Goal: Navigation & Orientation: Find specific page/section

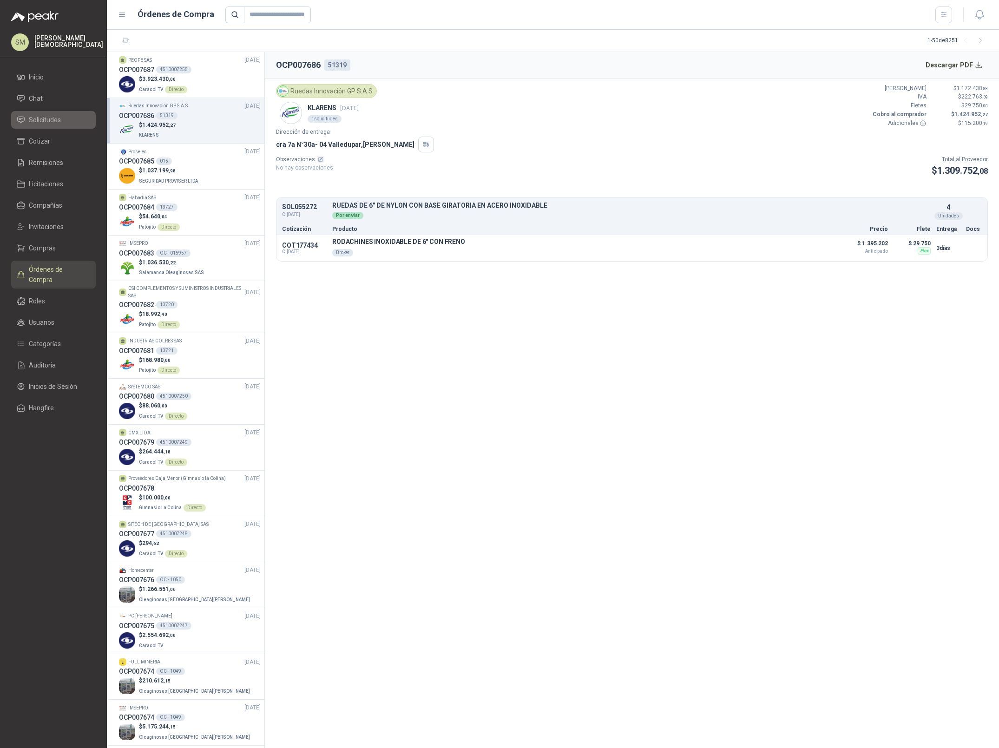
click at [51, 113] on link "Solicitudes" at bounding box center [53, 120] width 85 height 18
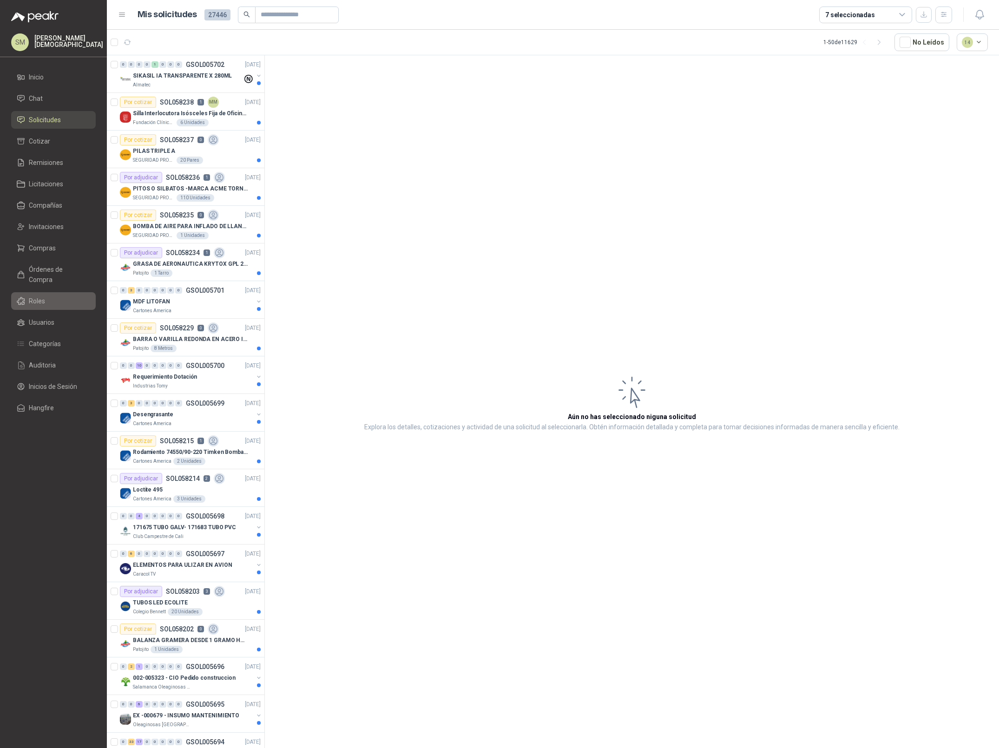
click at [49, 296] on li "Roles" at bounding box center [53, 301] width 73 height 10
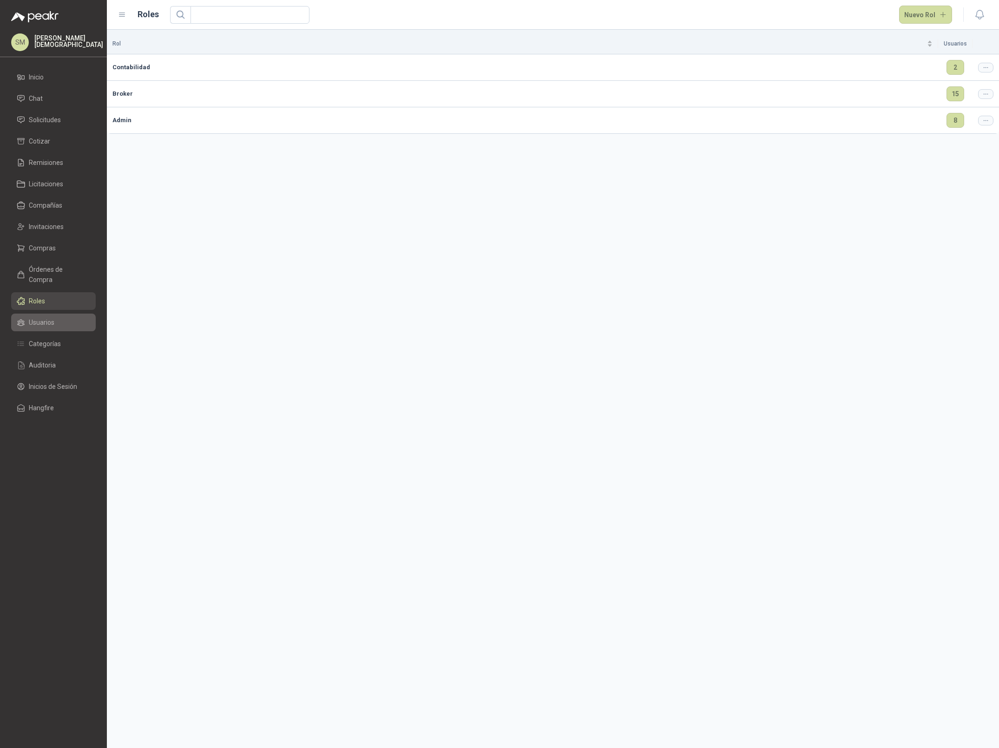
click at [40, 317] on span "Usuarios" at bounding box center [42, 322] width 26 height 10
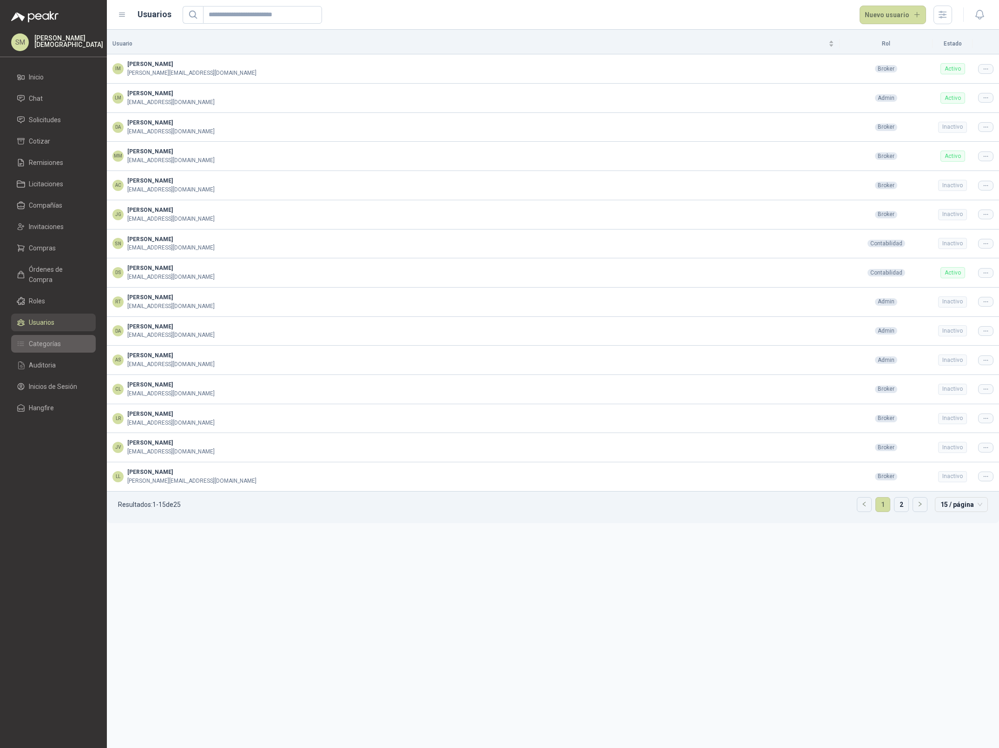
click at [51, 339] on span "Categorías" at bounding box center [45, 344] width 32 height 10
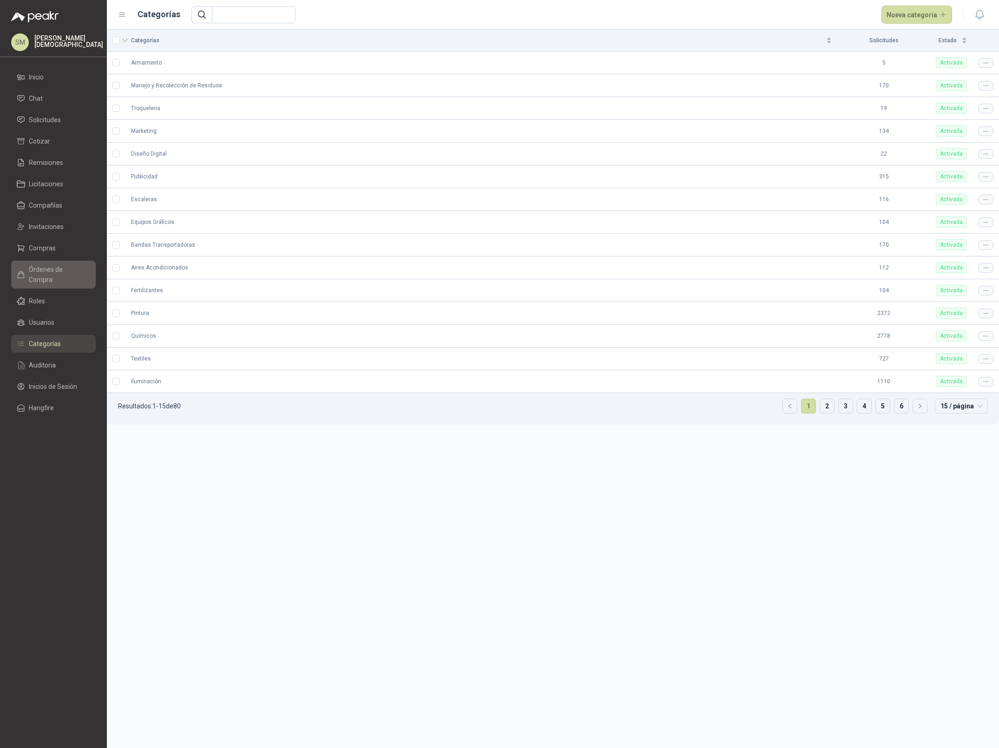
click at [52, 261] on link "Órdenes de Compra" at bounding box center [53, 275] width 85 height 28
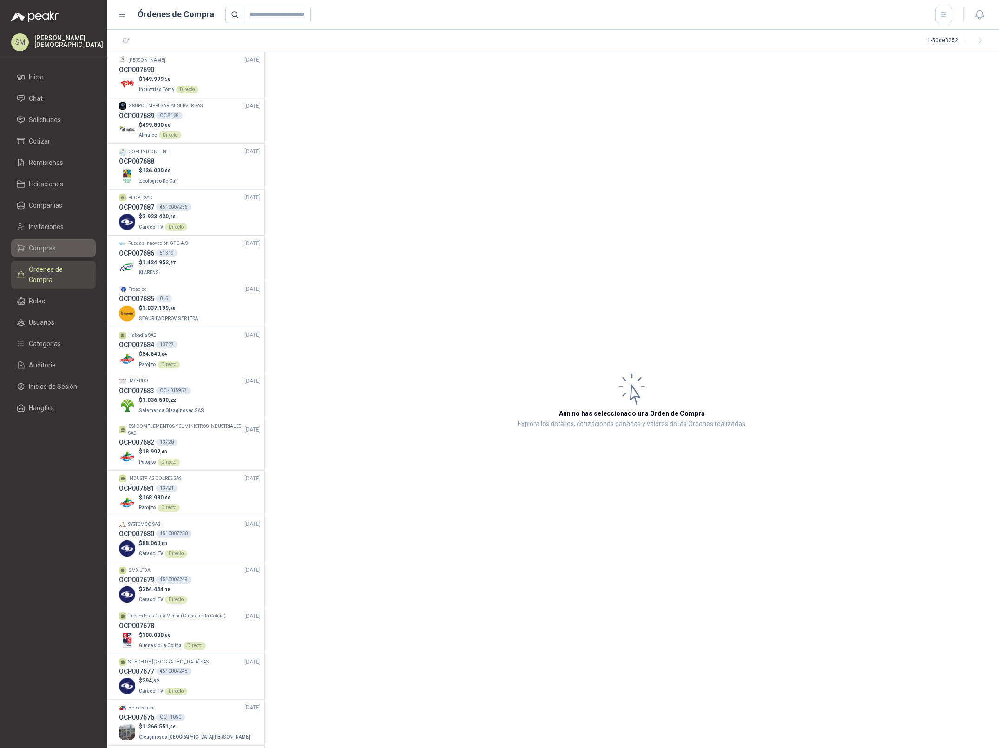
click at [47, 250] on span "Compras" at bounding box center [42, 248] width 27 height 10
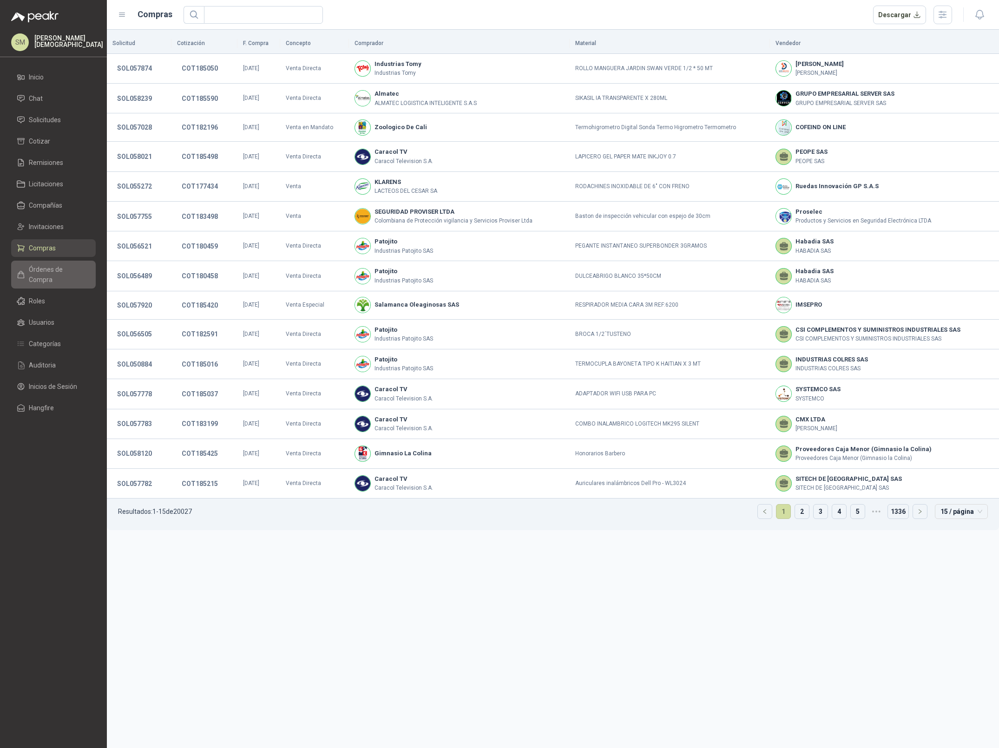
click at [35, 264] on span "Órdenes de Compra" at bounding box center [58, 274] width 58 height 20
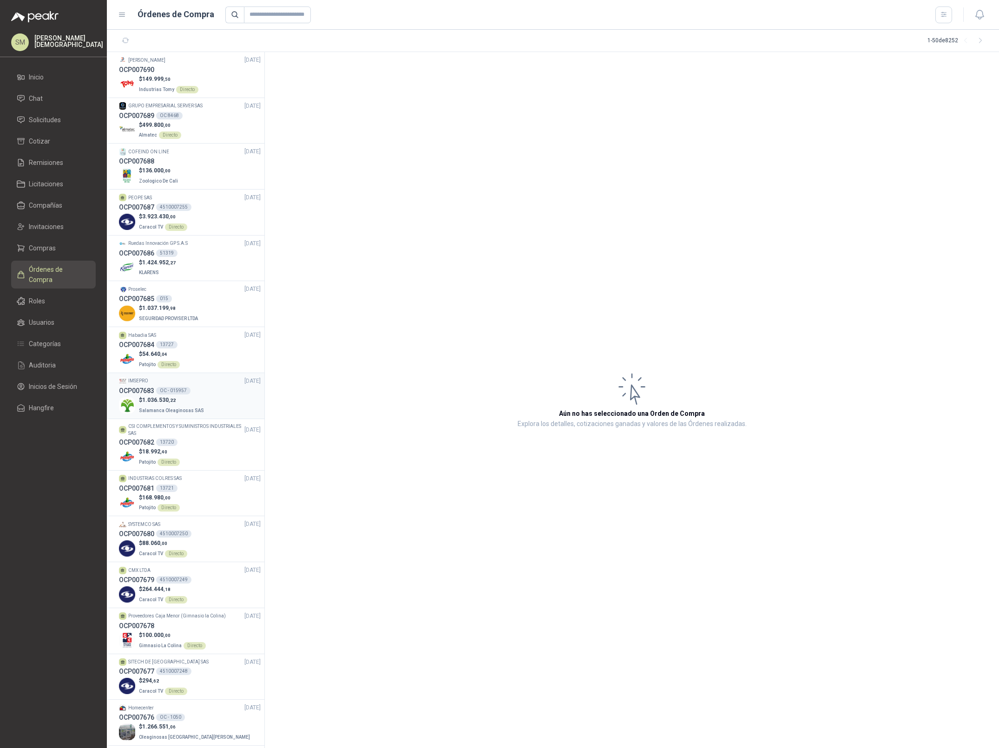
click at [195, 402] on p "$ 1.036.530 ,22" at bounding box center [172, 400] width 67 height 9
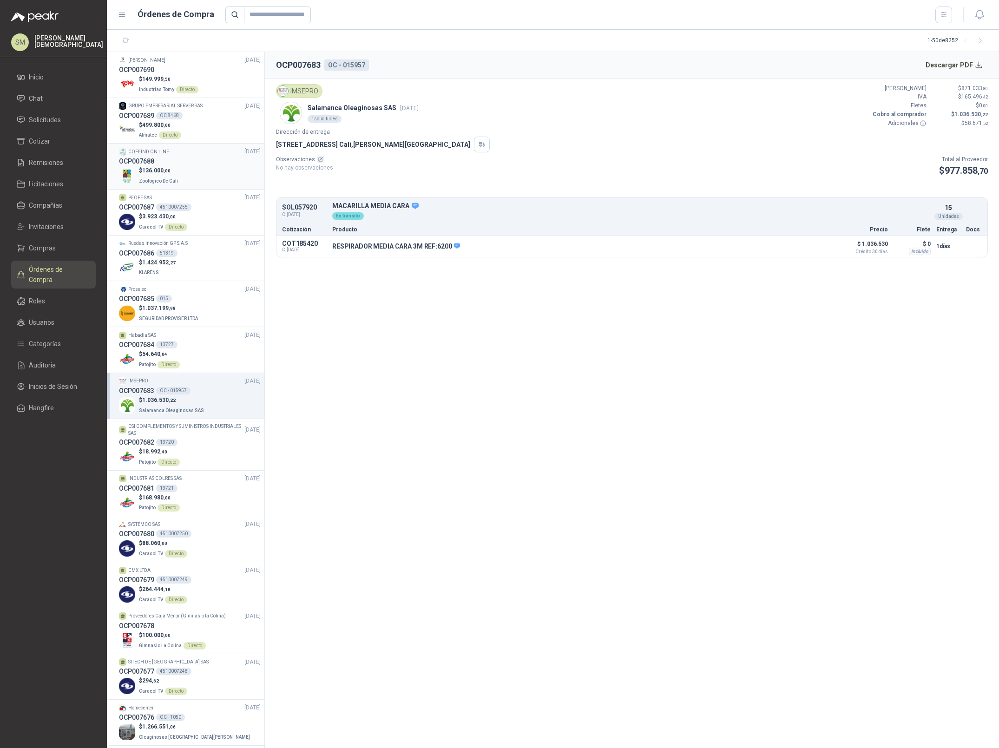
click at [179, 178] on div "$ 136.000 ,00 Zoologico De Cali" at bounding box center [190, 175] width 142 height 19
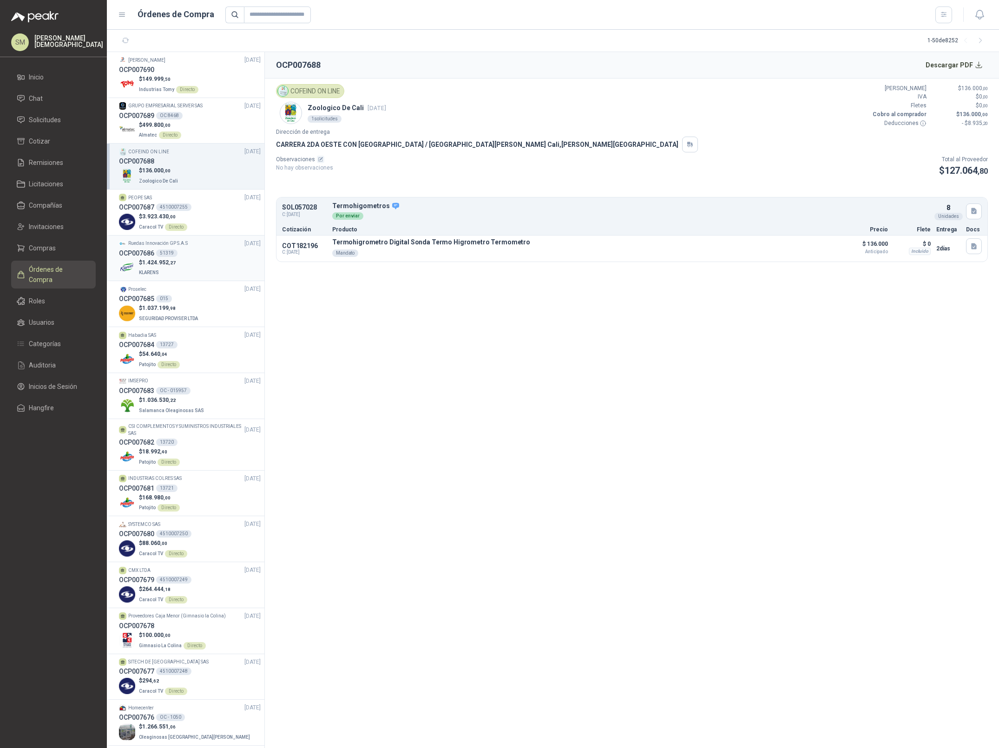
click at [180, 258] on div "$ 1.424.952 ,27 KLARENS" at bounding box center [190, 267] width 142 height 19
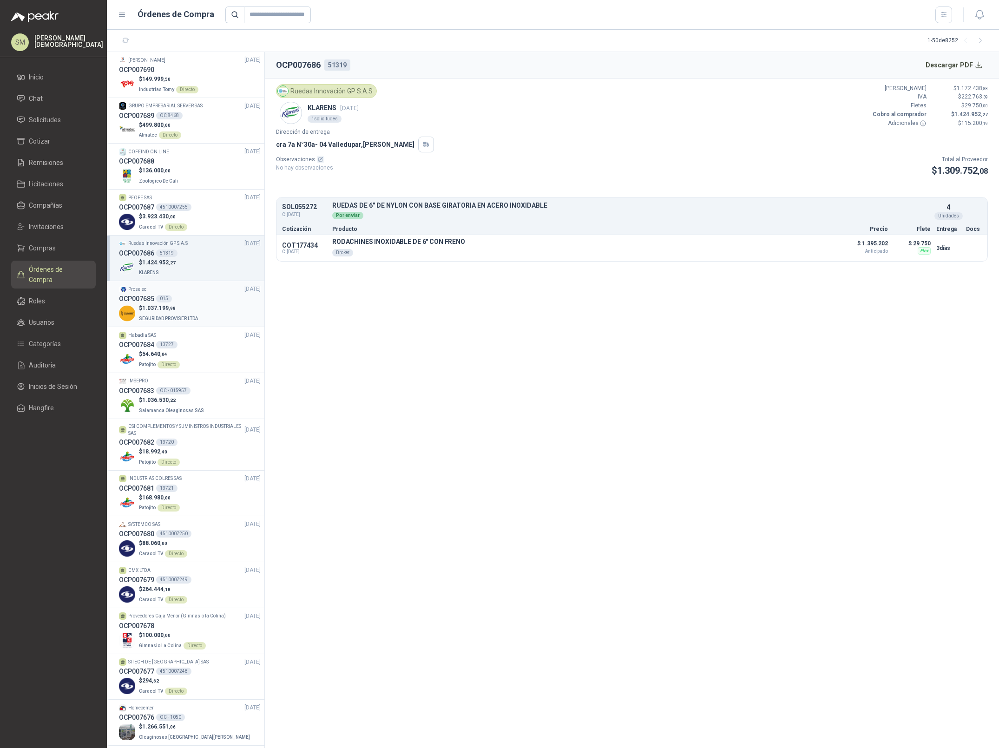
click at [186, 310] on p "$ 1.037.199 ,98" at bounding box center [169, 308] width 61 height 9
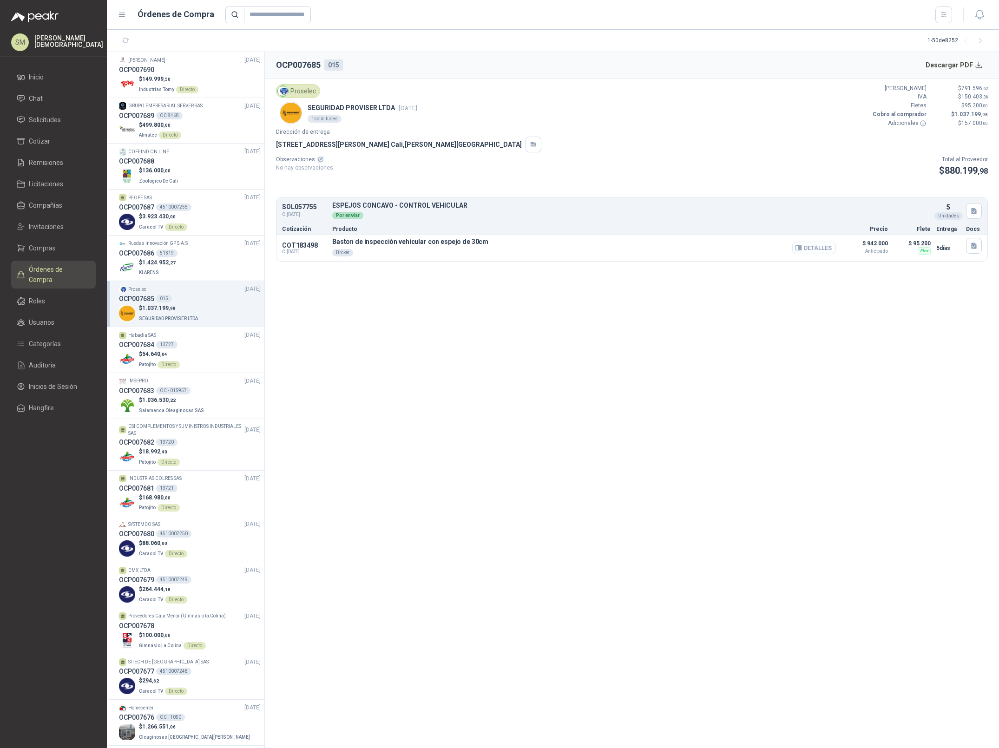
click at [811, 254] on button "Detalles" at bounding box center [814, 248] width 44 height 13
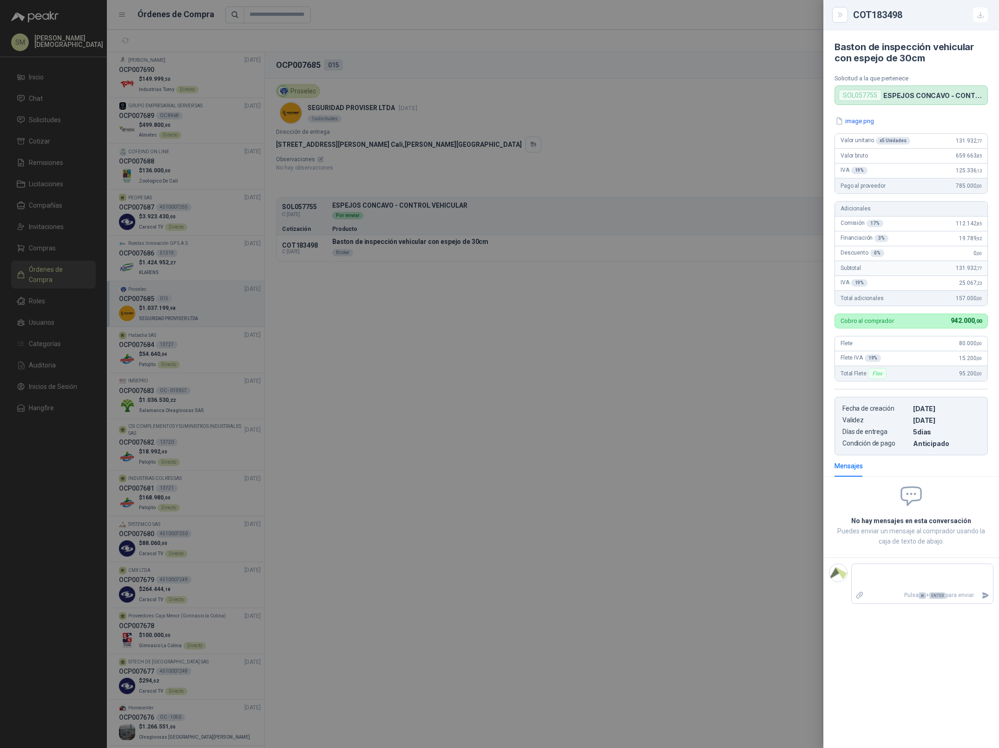
click at [748, 300] on div at bounding box center [499, 374] width 999 height 748
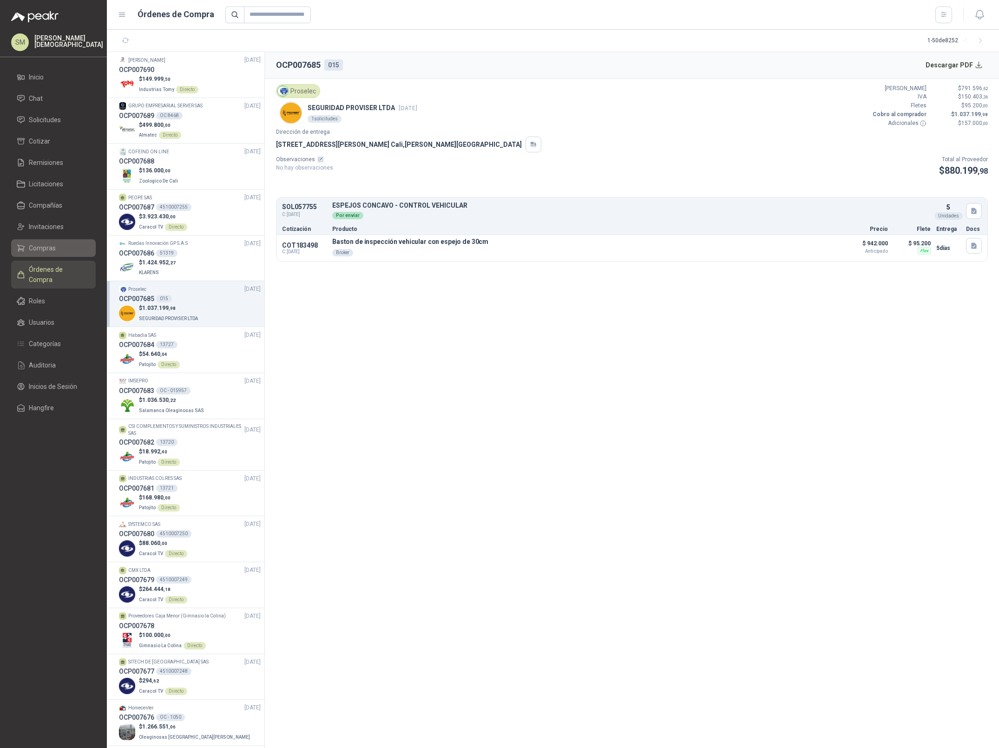
click at [50, 251] on span "Compras" at bounding box center [42, 248] width 27 height 10
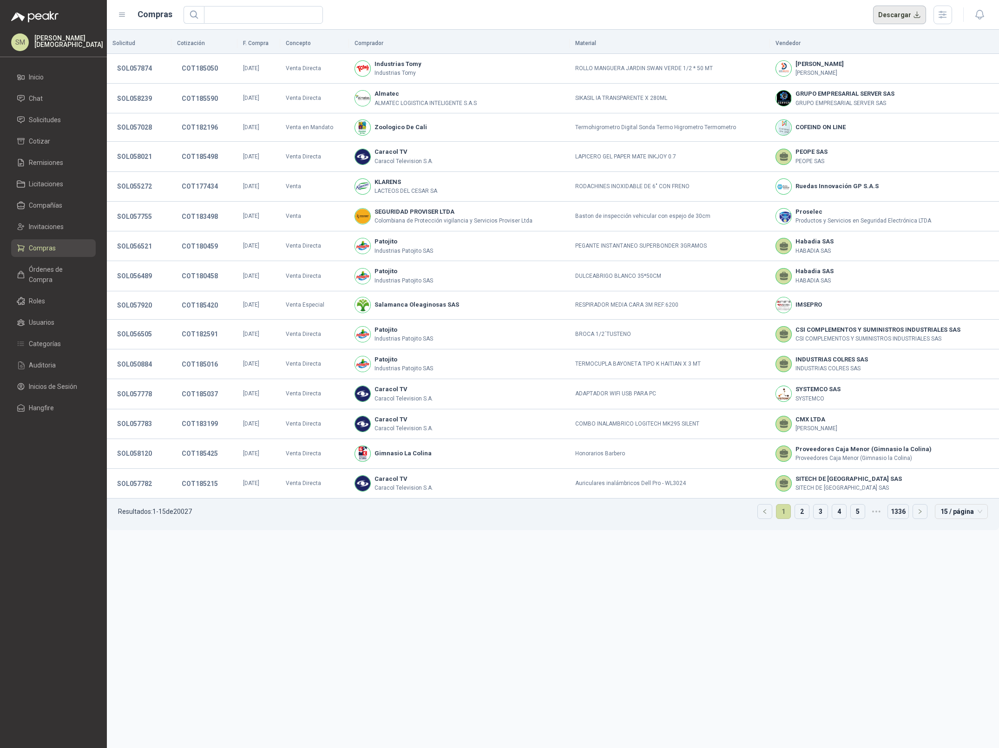
click at [898, 17] on button "Descargar" at bounding box center [899, 15] width 53 height 19
click at [51, 118] on span "Solicitudes" at bounding box center [45, 120] width 32 height 10
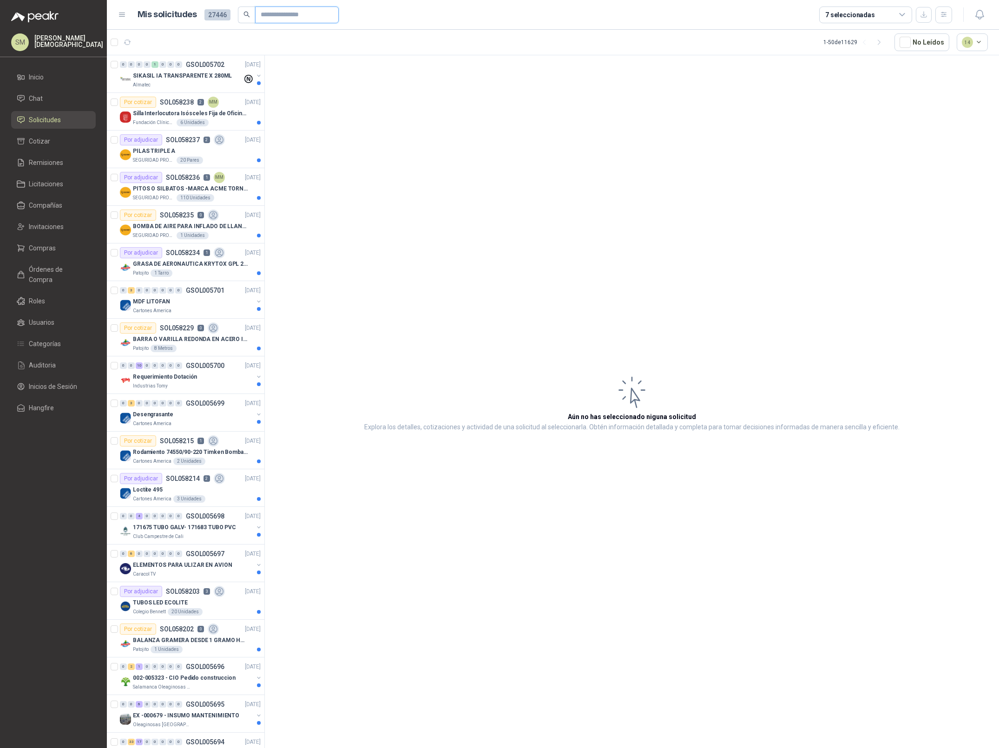
click at [290, 17] on input "text" at bounding box center [293, 15] width 65 height 16
drag, startPoint x: 304, startPoint y: 18, endPoint x: 241, endPoint y: 17, distance: 62.8
click at [241, 17] on span "*******" at bounding box center [288, 15] width 101 height 17
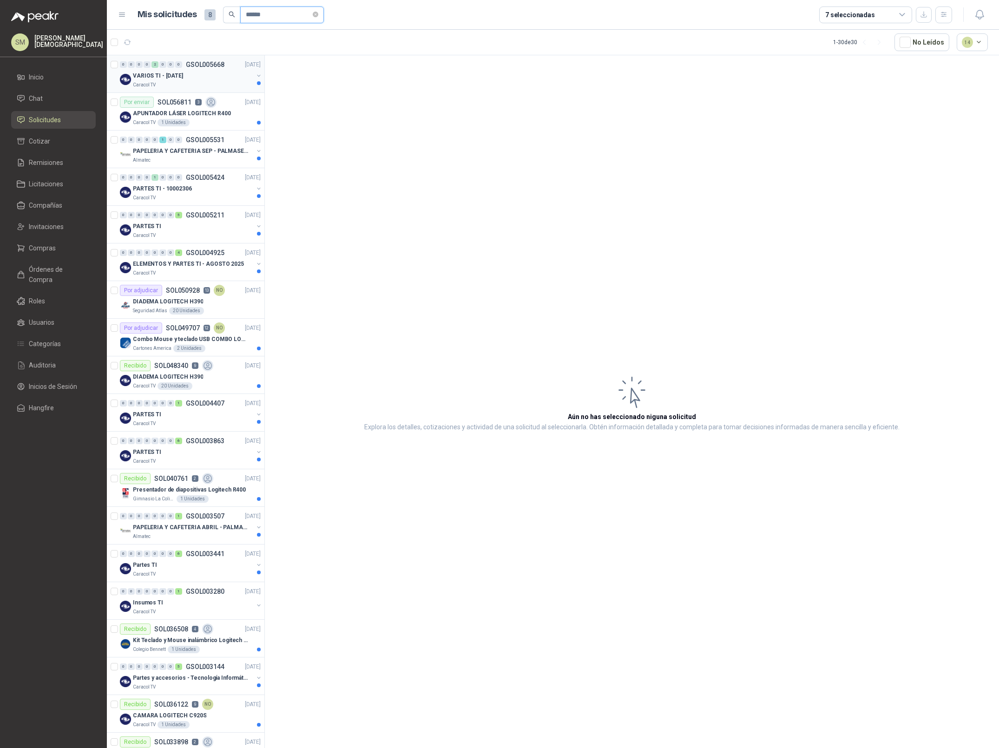
type input "******"
click at [224, 74] on div "VARIOS TI - [DATE]" at bounding box center [193, 75] width 120 height 11
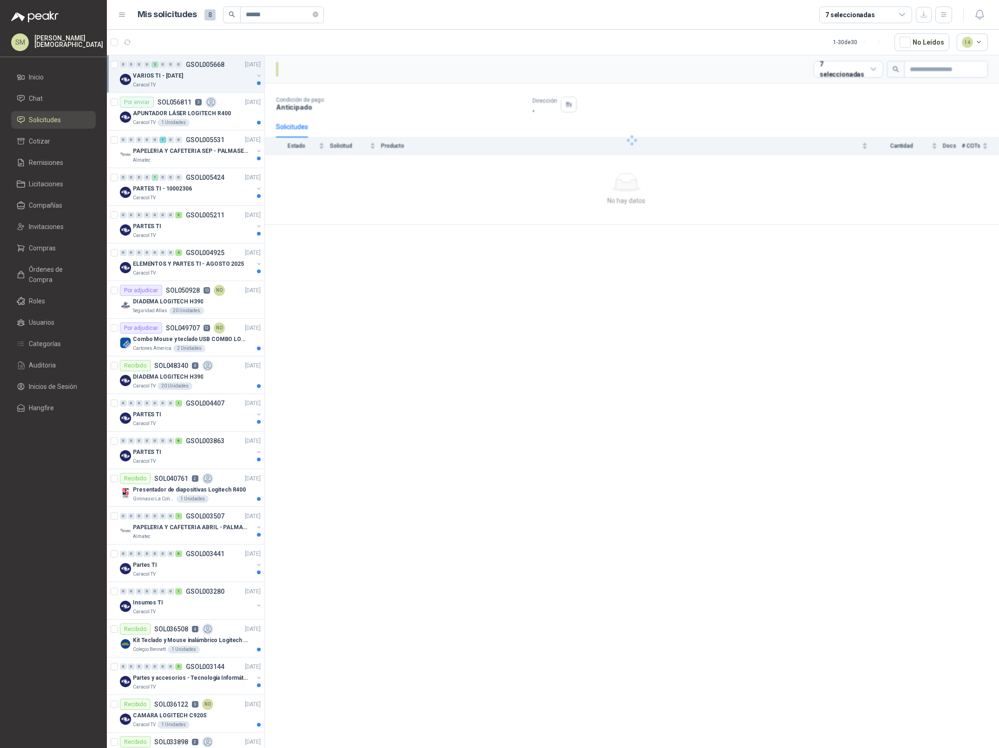
click at [197, 78] on div "VARIOS TI - [DATE]" at bounding box center [193, 75] width 120 height 11
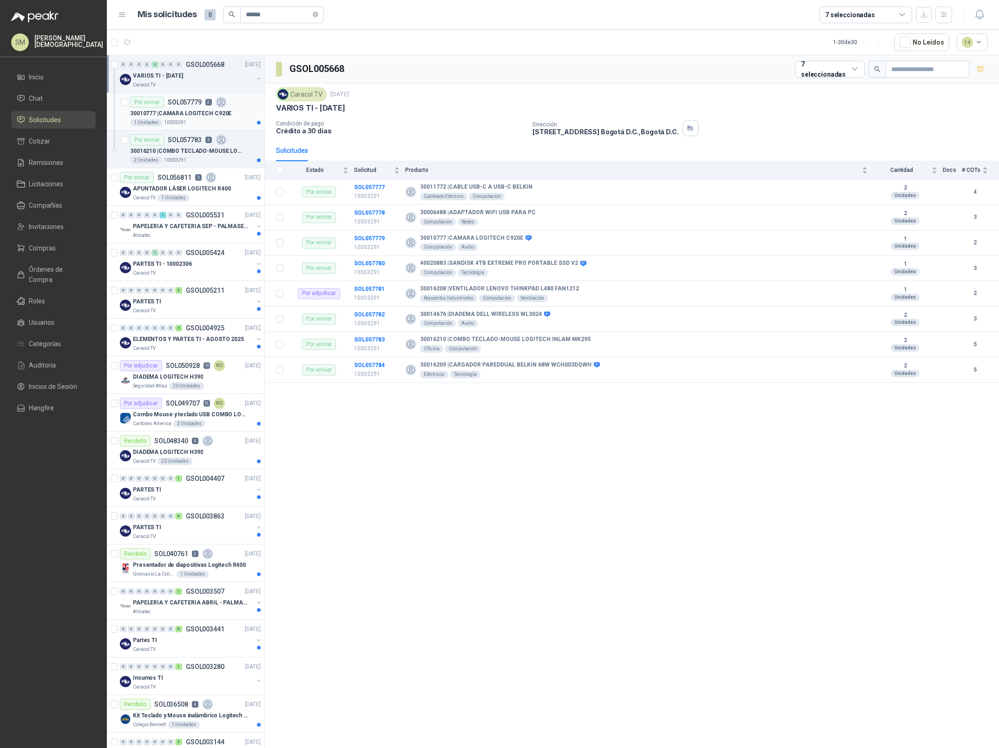
click at [218, 113] on p "30010777 | CAMARA LOGITECH C920E" at bounding box center [180, 113] width 101 height 9
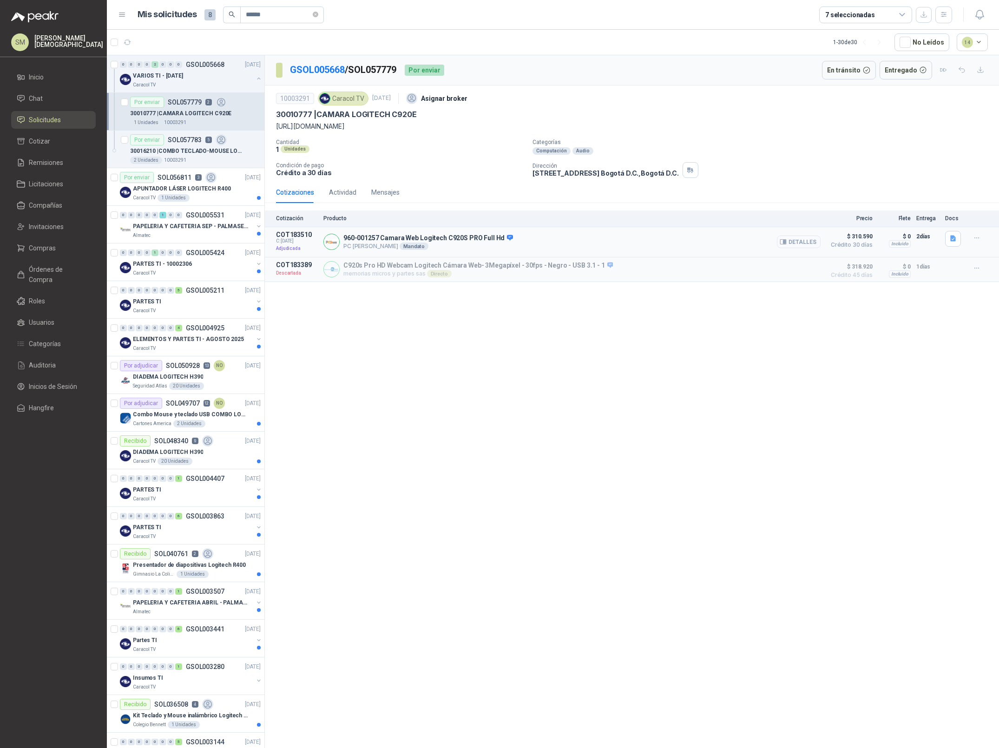
click at [806, 244] on button "Detalles" at bounding box center [799, 242] width 44 height 13
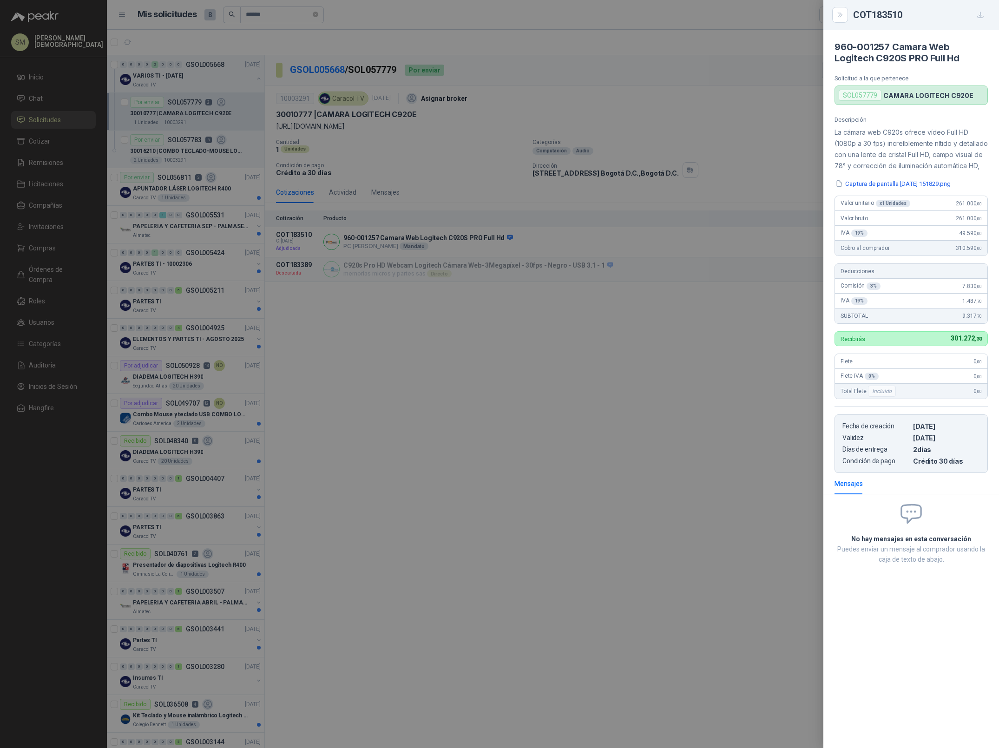
click at [673, 242] on div at bounding box center [499, 374] width 999 height 748
